Goal: Complete application form

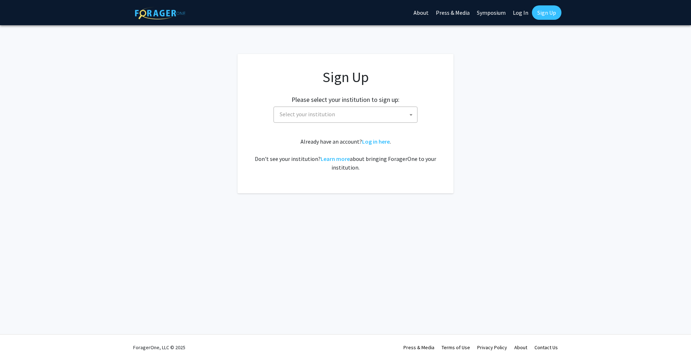
click at [394, 119] on span "Select your institution" at bounding box center [347, 114] width 140 height 15
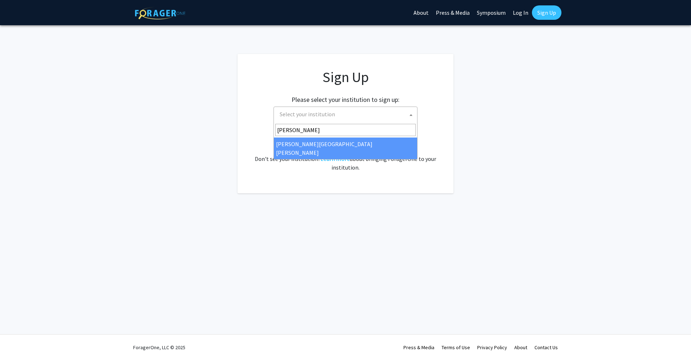
type input "johns"
select select "1"
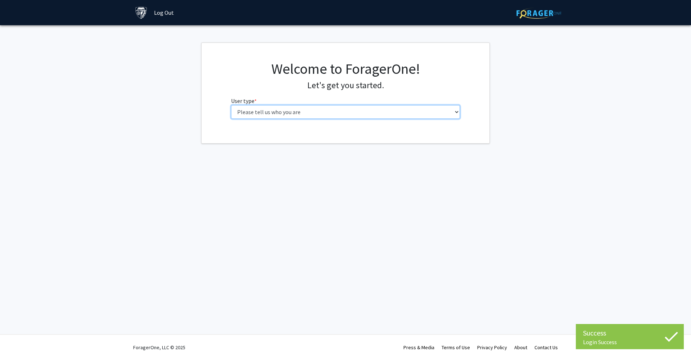
select select "4: postDoc"
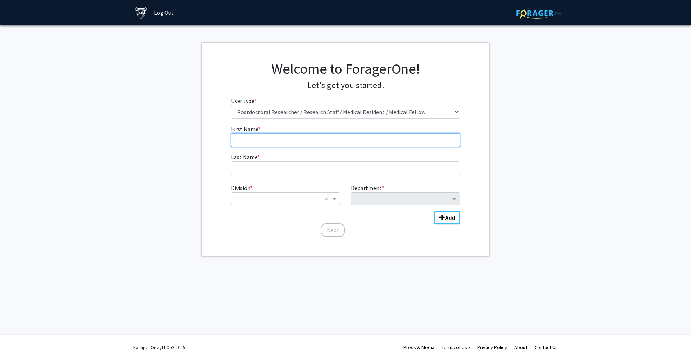
click at [315, 143] on input "First Name * required" at bounding box center [345, 140] width 229 height 14
type input "Chetan"
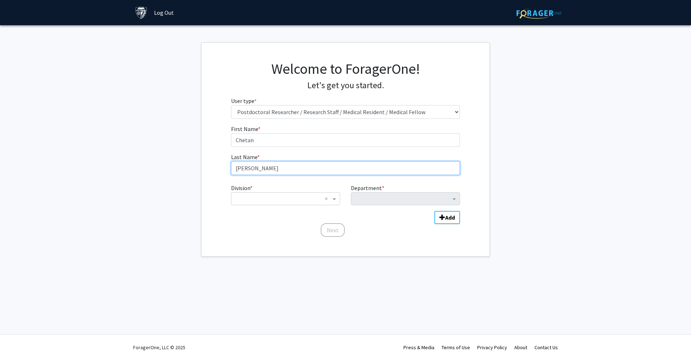
type input "[PERSON_NAME]"
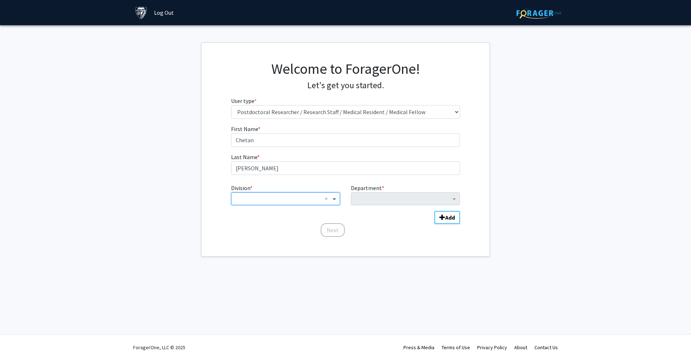
click at [334, 199] on span "Division" at bounding box center [335, 198] width 9 height 9
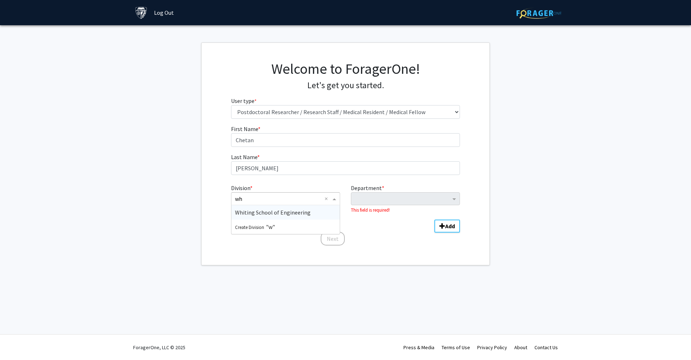
type input "whi"
click at [270, 214] on span "Whiting School of Engineering" at bounding box center [273, 212] width 76 height 7
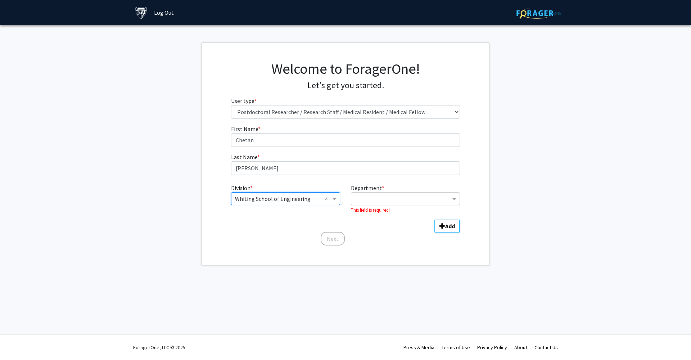
click at [424, 201] on input "Department" at bounding box center [403, 199] width 96 height 9
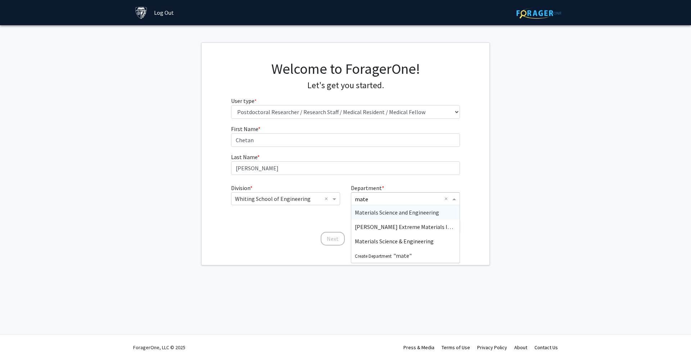
type input "mater"
click at [395, 227] on span "[PERSON_NAME] Extreme Materials Institute" at bounding box center [411, 226] width 113 height 7
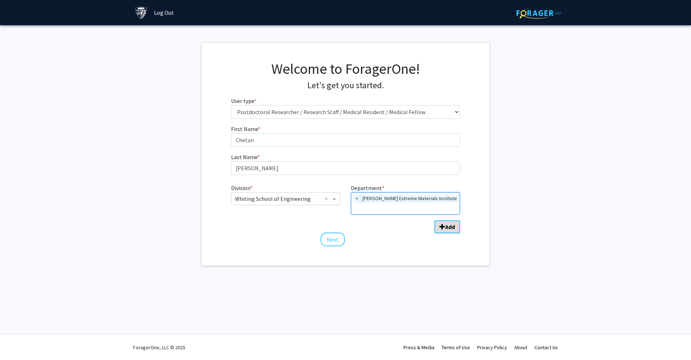
click at [438, 220] on button "Add" at bounding box center [447, 226] width 26 height 13
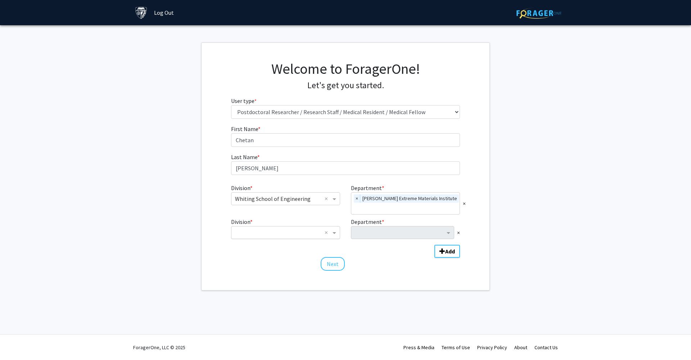
click at [301, 233] on input "Division" at bounding box center [278, 232] width 87 height 9
type input "whiti"
click at [294, 245] on span "Whiting School of Engineering" at bounding box center [273, 245] width 76 height 7
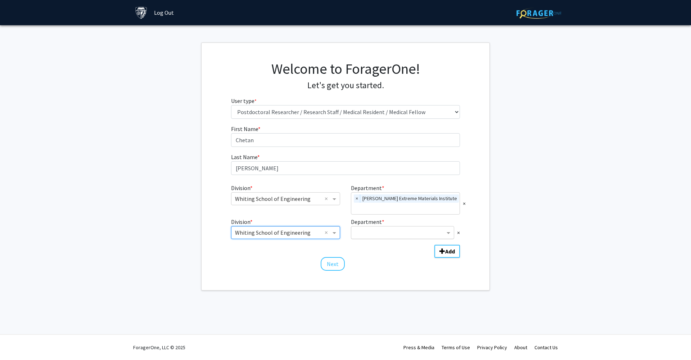
click at [433, 232] on input "Department" at bounding box center [400, 232] width 90 height 9
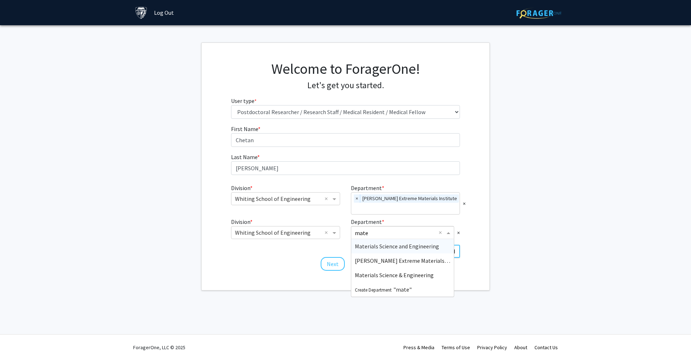
type input "mater"
click at [418, 246] on span "Materials Science and Engineering" at bounding box center [397, 245] width 84 height 7
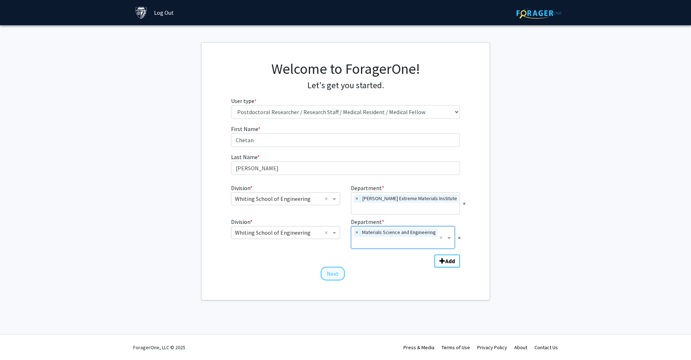
click at [328, 274] on button "Next" at bounding box center [332, 274] width 24 height 14
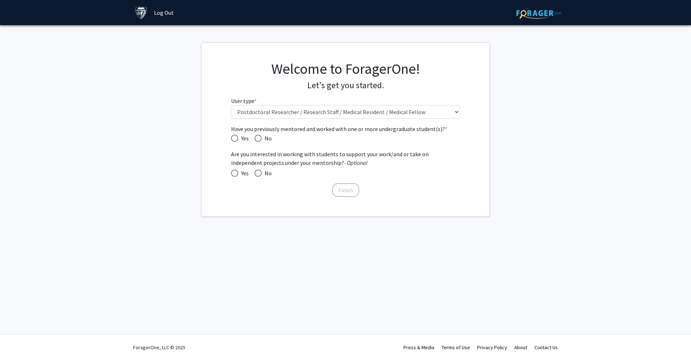
click at [233, 138] on span "Have you previously mentored and worked with one or more undergraduate student(…" at bounding box center [234, 138] width 7 height 7
click at [233, 138] on input "Yes" at bounding box center [234, 138] width 7 height 7
radio input "true"
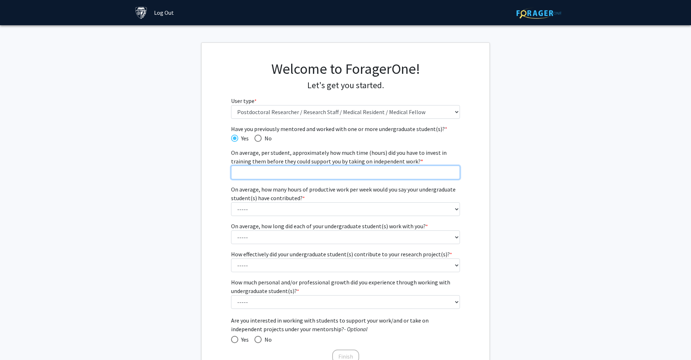
click at [442, 173] on input "On average, per student, approximately how much time (hours) did you have to in…" at bounding box center [345, 172] width 229 height 14
click at [453, 172] on input "0" at bounding box center [345, 172] width 229 height 14
click at [452, 170] on input "1" at bounding box center [345, 172] width 229 height 14
click at [452, 170] on input "2" at bounding box center [345, 172] width 229 height 14
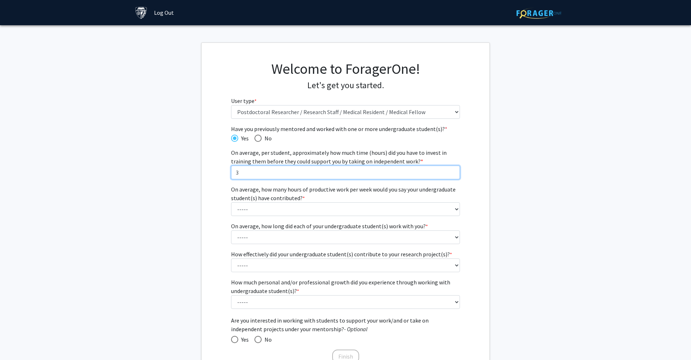
click at [452, 170] on input "3" at bounding box center [345, 172] width 229 height 14
click at [452, 170] on input "4" at bounding box center [345, 172] width 229 height 14
click at [452, 170] on input "5" at bounding box center [345, 172] width 229 height 14
click at [452, 170] on input "6" at bounding box center [345, 172] width 229 height 14
click at [452, 170] on input "7" at bounding box center [345, 172] width 229 height 14
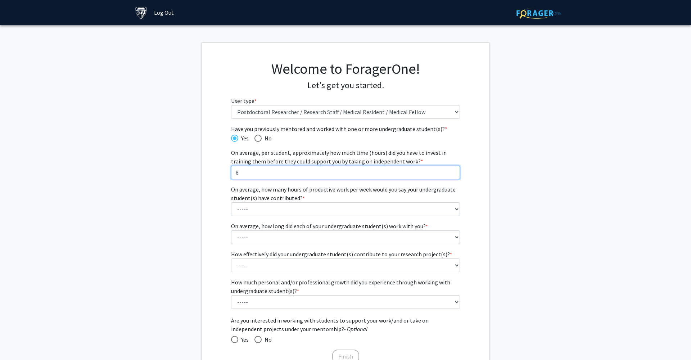
click at [452, 170] on input "8" at bounding box center [345, 172] width 229 height 14
click at [452, 170] on input "9" at bounding box center [345, 172] width 229 height 14
click at [452, 170] on input "10" at bounding box center [345, 172] width 229 height 14
click at [452, 170] on input "11" at bounding box center [345, 172] width 229 height 14
click at [452, 170] on input "12" at bounding box center [345, 172] width 229 height 14
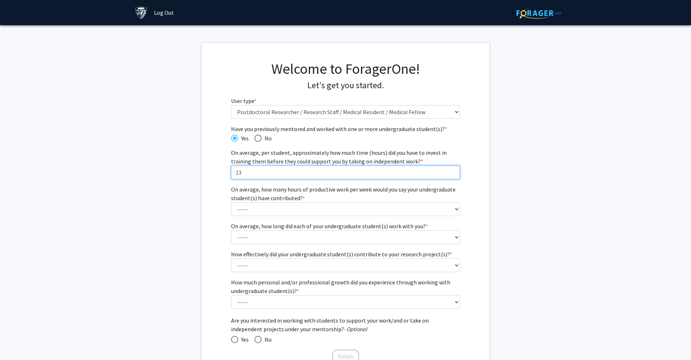
click at [452, 170] on input "13" at bounding box center [345, 172] width 229 height 14
click at [452, 170] on input "14" at bounding box center [345, 172] width 229 height 14
click at [452, 170] on input "15" at bounding box center [345, 172] width 229 height 14
click at [452, 170] on input "16" at bounding box center [345, 172] width 229 height 14
click at [452, 170] on input "17" at bounding box center [345, 172] width 229 height 14
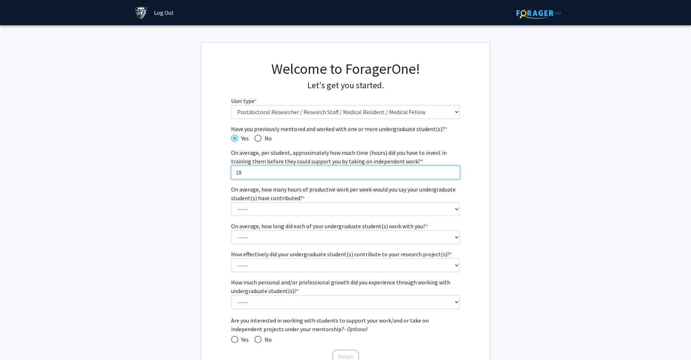
click at [452, 170] on input "18" at bounding box center [345, 172] width 229 height 14
click at [452, 170] on input "19" at bounding box center [345, 172] width 229 height 14
click at [452, 170] on input "20" at bounding box center [345, 172] width 229 height 14
click at [452, 170] on input "21" at bounding box center [345, 172] width 229 height 14
click at [452, 170] on input "22" at bounding box center [345, 172] width 229 height 14
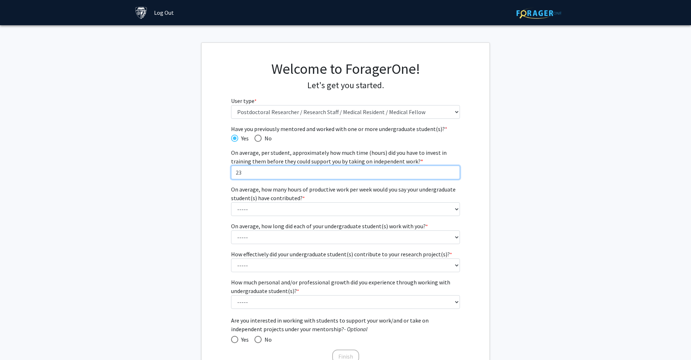
click at [452, 170] on input "23" at bounding box center [345, 172] width 229 height 14
click at [452, 170] on input "24" at bounding box center [345, 172] width 229 height 14
click at [452, 170] on input "25" at bounding box center [345, 172] width 229 height 14
click at [452, 170] on input "26" at bounding box center [345, 172] width 229 height 14
click at [452, 170] on input "27" at bounding box center [345, 172] width 229 height 14
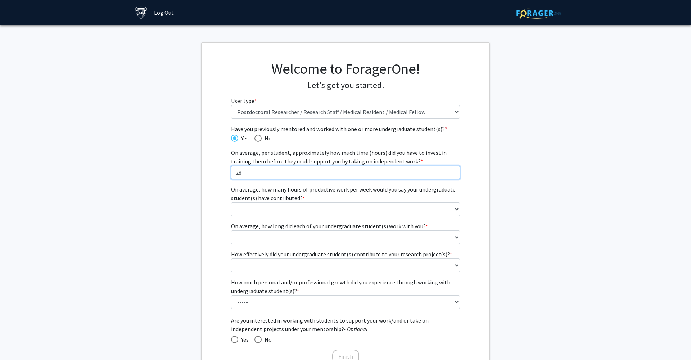
click at [452, 170] on input "28" at bounding box center [345, 172] width 229 height 14
click at [452, 170] on input "29" at bounding box center [345, 172] width 229 height 14
click at [452, 170] on input "30" at bounding box center [345, 172] width 229 height 14
click at [452, 170] on input "31" at bounding box center [345, 172] width 229 height 14
click at [452, 170] on input "32" at bounding box center [345, 172] width 229 height 14
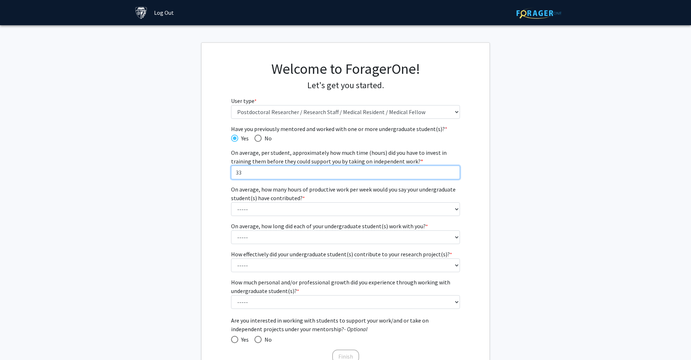
click at [452, 170] on input "33" at bounding box center [345, 172] width 229 height 14
click at [452, 170] on input "34" at bounding box center [345, 172] width 229 height 14
click at [452, 170] on input "35" at bounding box center [345, 172] width 229 height 14
click at [452, 170] on input "36" at bounding box center [345, 172] width 229 height 14
click at [452, 170] on input "37" at bounding box center [345, 172] width 229 height 14
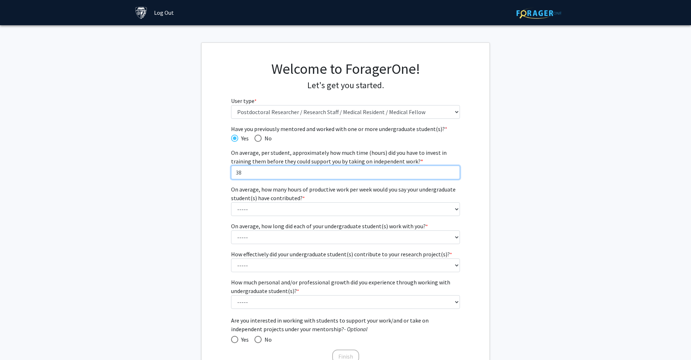
click at [452, 170] on input "38" at bounding box center [345, 172] width 229 height 14
click at [452, 170] on input "39" at bounding box center [345, 172] width 229 height 14
type input "40"
click at [452, 170] on input "40" at bounding box center [345, 172] width 229 height 14
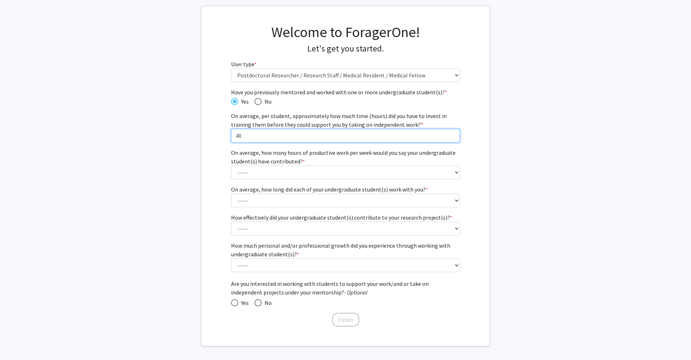
scroll to position [38, 0]
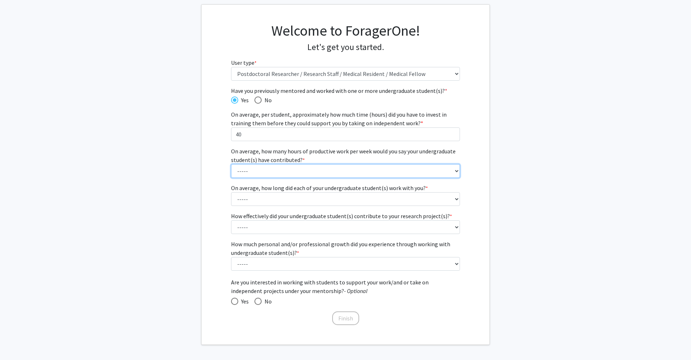
select select "2: 6 - 10 hours"
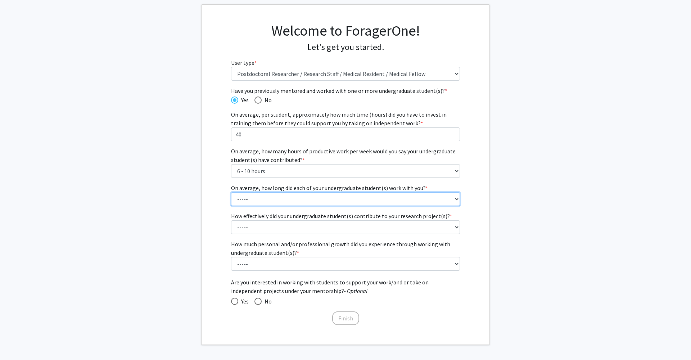
select select "4: 1 - 2 years"
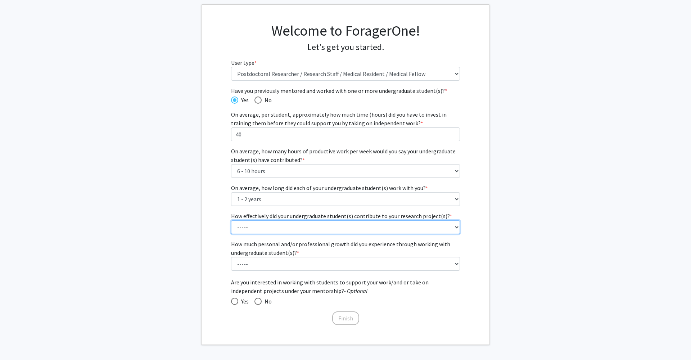
select select "4: 4"
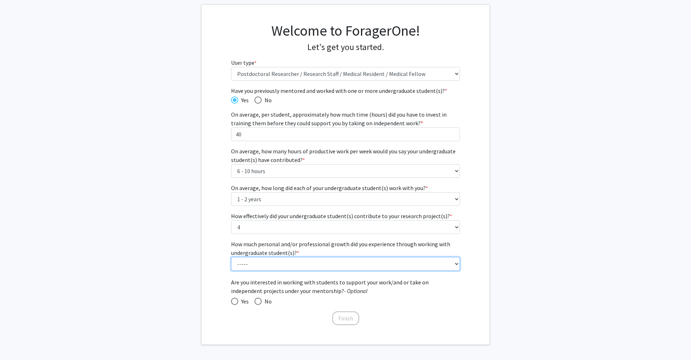
click at [388, 269] on select "----- 1 (Minimal) 2 3 (Moderate) 4 5 (Significant)" at bounding box center [345, 264] width 229 height 14
select select "4: 4"
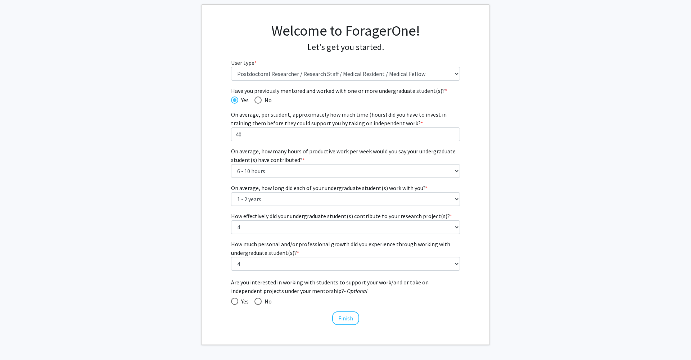
click at [237, 300] on span at bounding box center [234, 300] width 7 height 7
click at [237, 300] on input "Yes" at bounding box center [234, 300] width 7 height 7
radio input "true"
click at [346, 317] on button "Finish" at bounding box center [345, 318] width 27 height 14
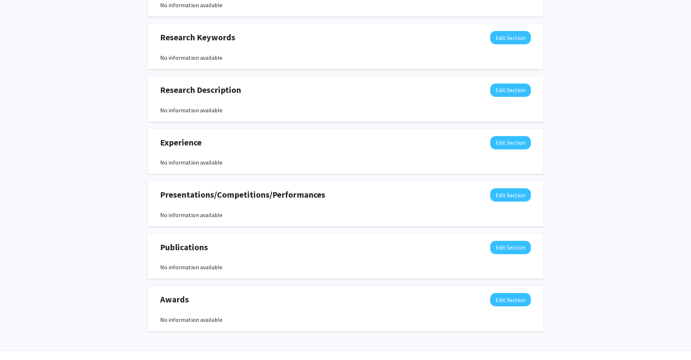
scroll to position [332, 0]
click at [513, 244] on button "Edit Section" at bounding box center [510, 246] width 41 height 13
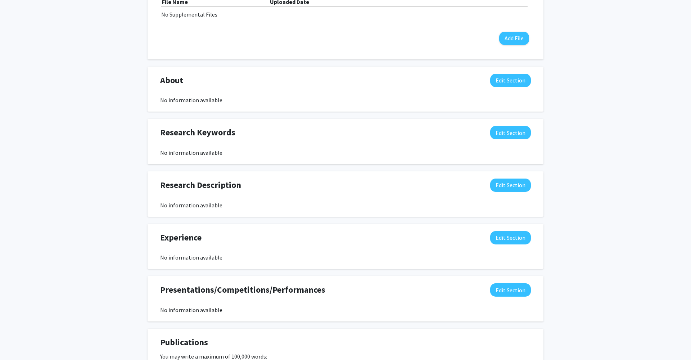
scroll to position [230, 0]
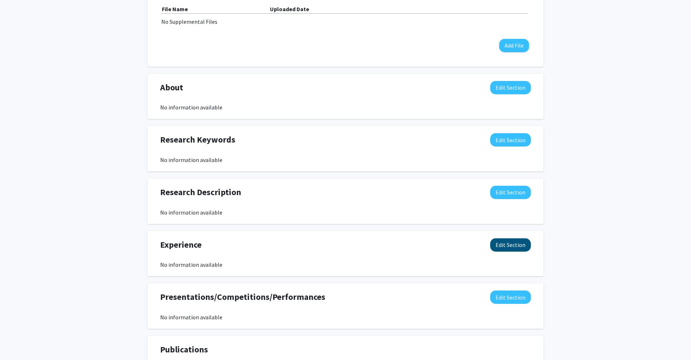
click at [505, 250] on button "Edit Section" at bounding box center [510, 244] width 41 height 13
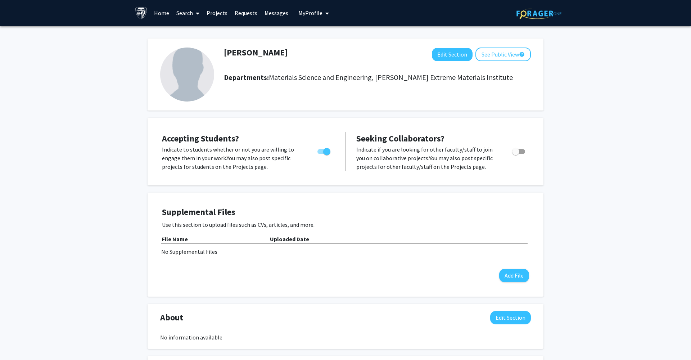
scroll to position [0, 0]
